Goal: Information Seeking & Learning: Learn about a topic

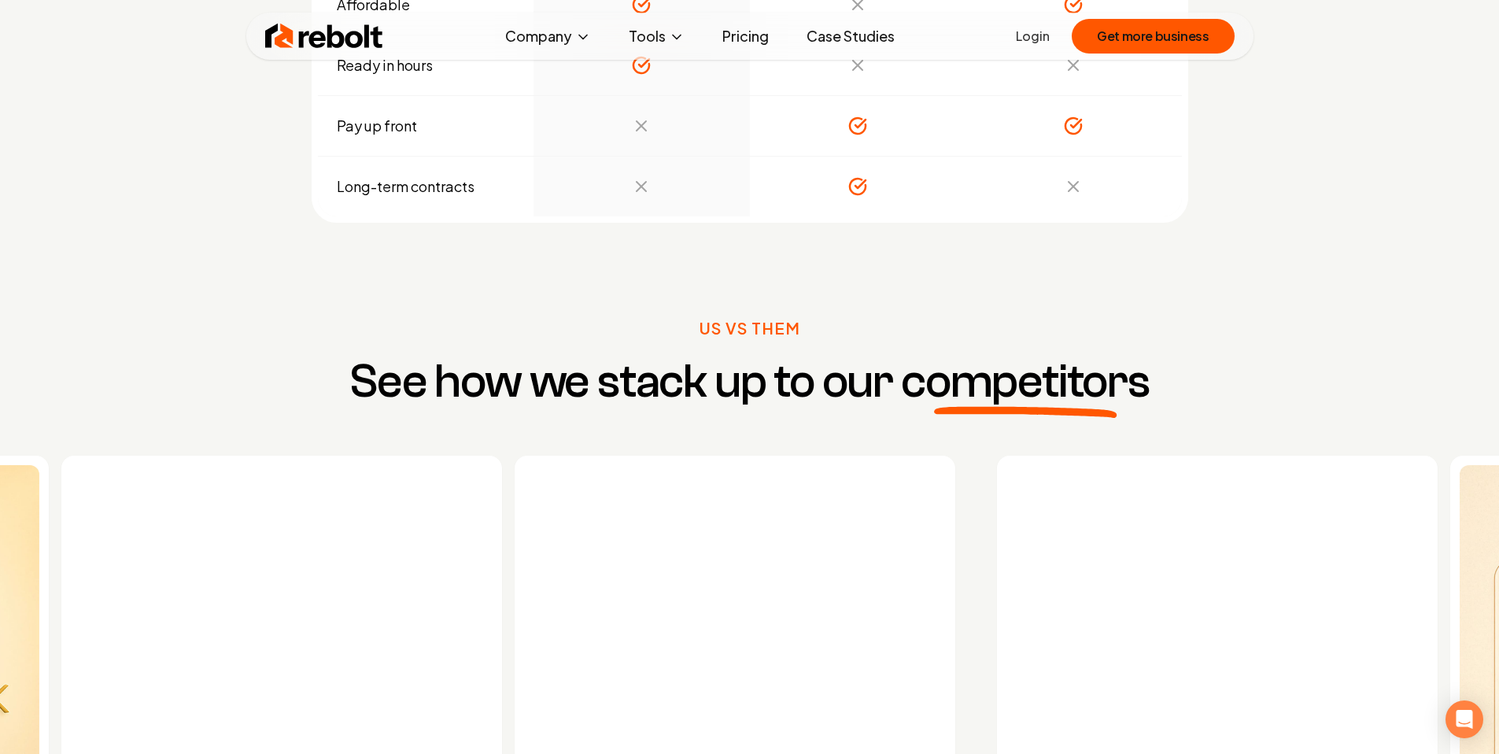
scroll to position [5843, 0]
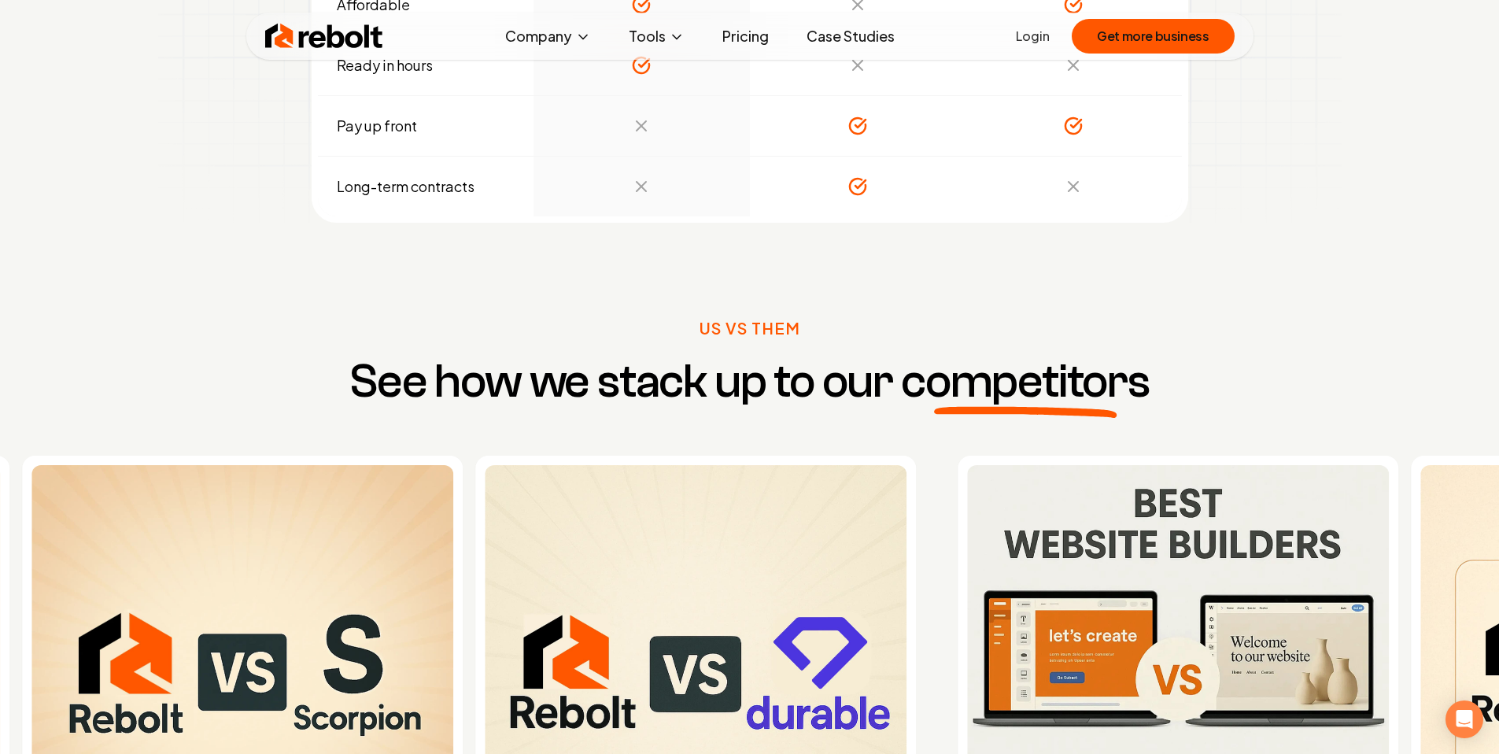
click at [852, 40] on link "Case Studies" at bounding box center [850, 35] width 113 height 31
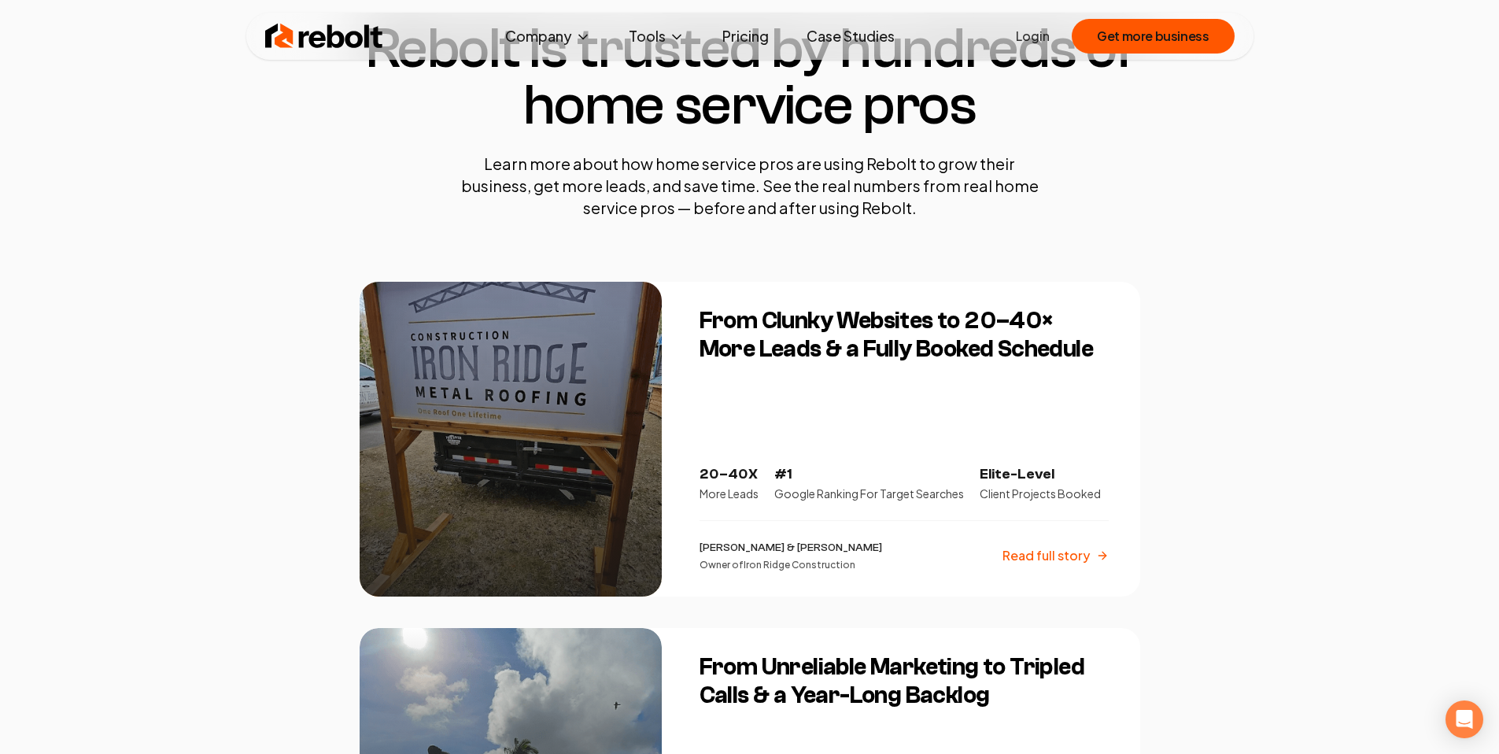
scroll to position [122, 0]
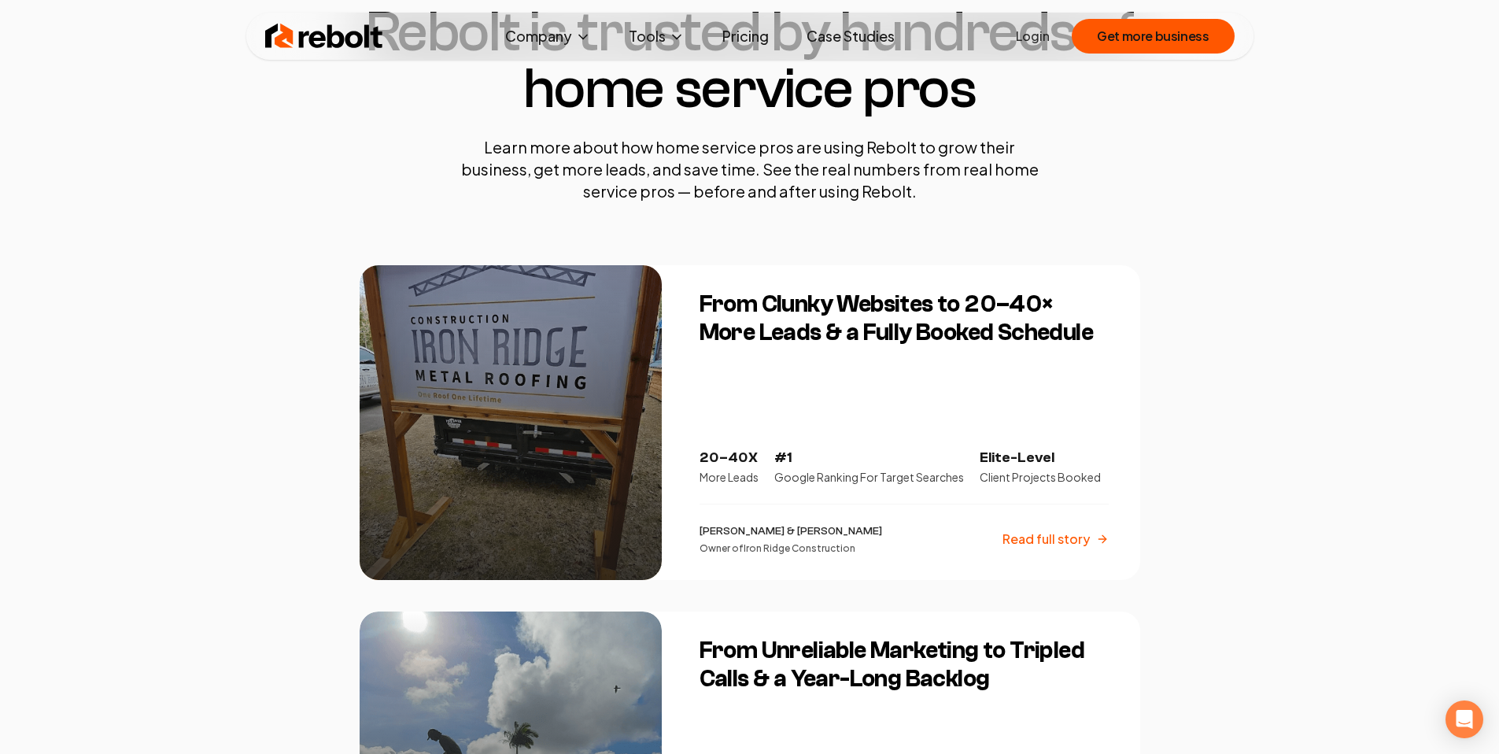
click at [1041, 535] on p "Read full story" at bounding box center [1046, 539] width 87 height 19
